Goal: Check status: Check status

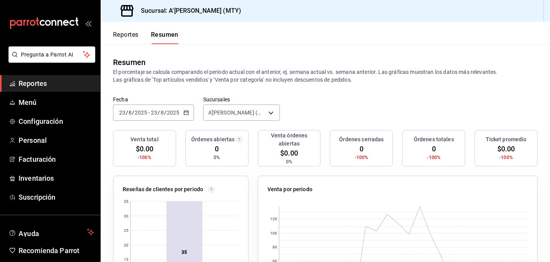
click at [37, 80] on span "Reportes" at bounding box center [56, 83] width 75 height 10
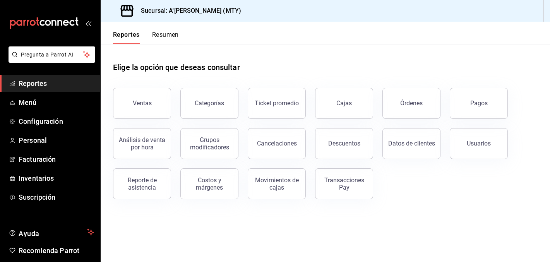
click at [490, 109] on button "Pagos" at bounding box center [479, 103] width 58 height 31
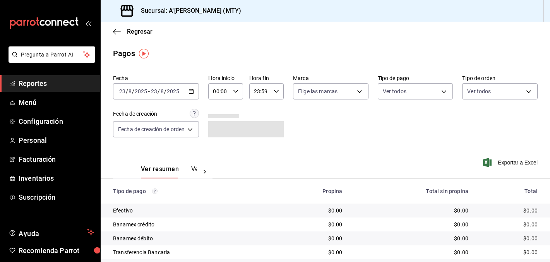
click at [176, 95] on div "[DATE] [DATE] - [DATE] [DATE]" at bounding box center [156, 91] width 86 height 16
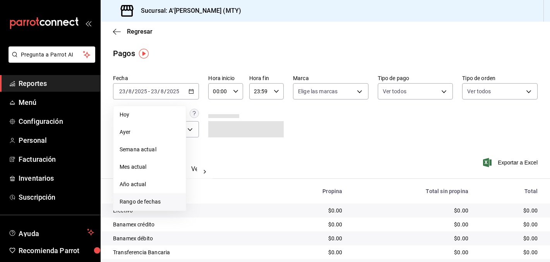
click at [163, 203] on span "Rango de fechas" at bounding box center [150, 202] width 60 height 8
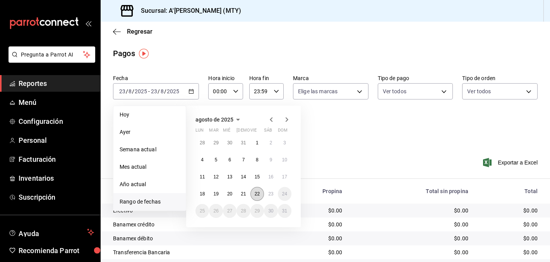
click at [253, 192] on button "22" at bounding box center [257, 194] width 14 height 14
click at [255, 194] on abbr "22" at bounding box center [257, 193] width 5 height 5
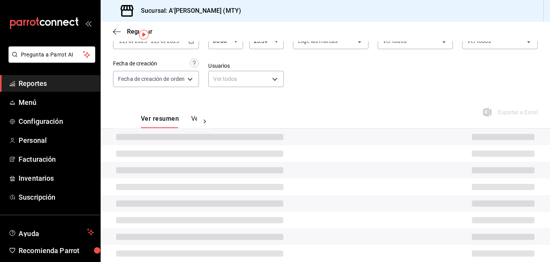
scroll to position [38, 0]
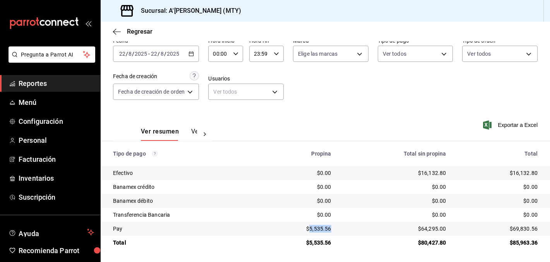
drag, startPoint x: 310, startPoint y: 229, endPoint x: 337, endPoint y: 229, distance: 26.7
click at [337, 229] on td "$5,535.56" at bounding box center [298, 229] width 78 height 14
